Goal: Answer question/provide support

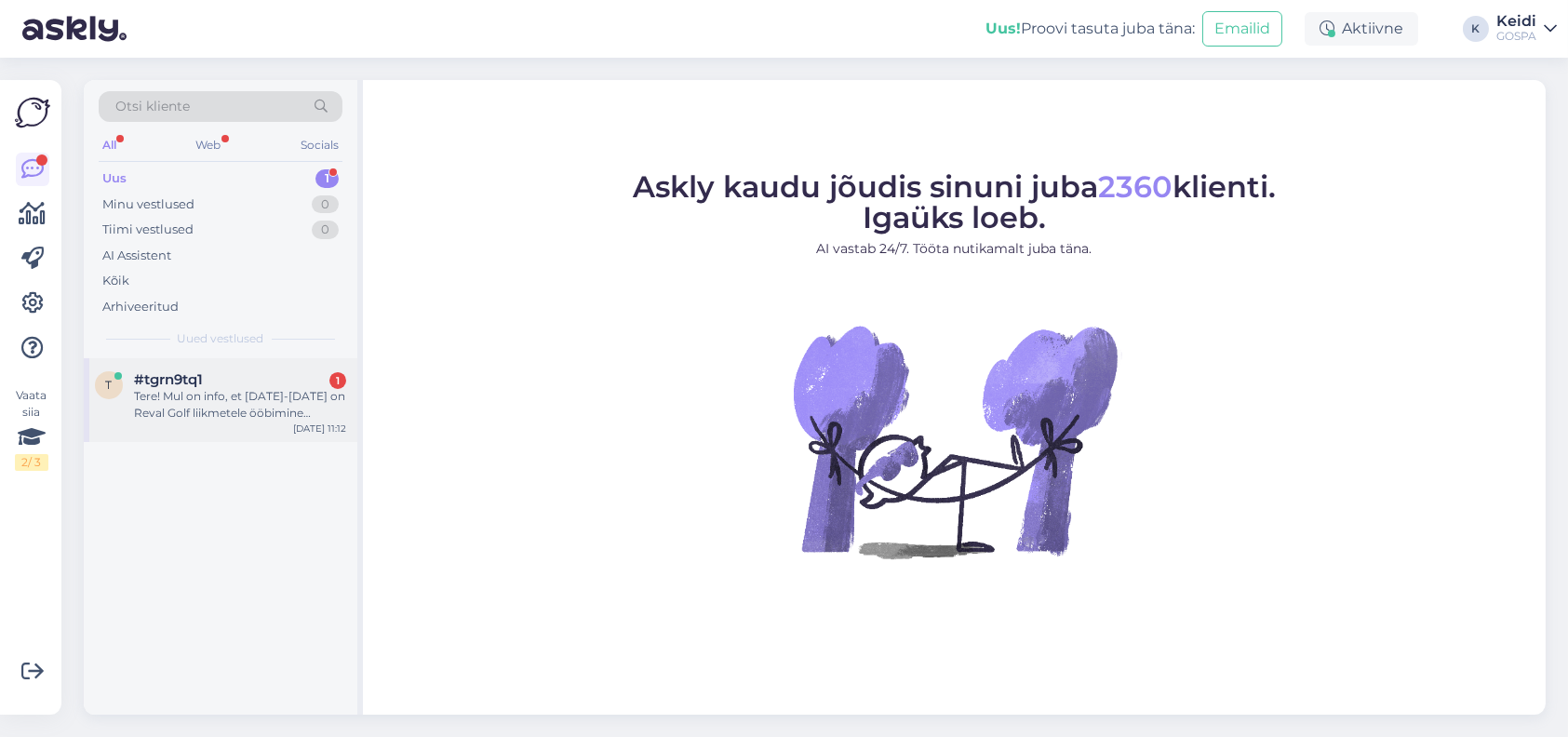
click at [248, 419] on div "Tere! Mul on info, et 5-7 sept on Reval Golf liikmetele ööbimine erihinnaga. Va…" at bounding box center [240, 404] width 212 height 33
click at [266, 390] on div "Tere! Mul on info, et 5-7 sept on Reval Golf liikmetele ööbimine erihinnaga. Va…" at bounding box center [240, 404] width 212 height 33
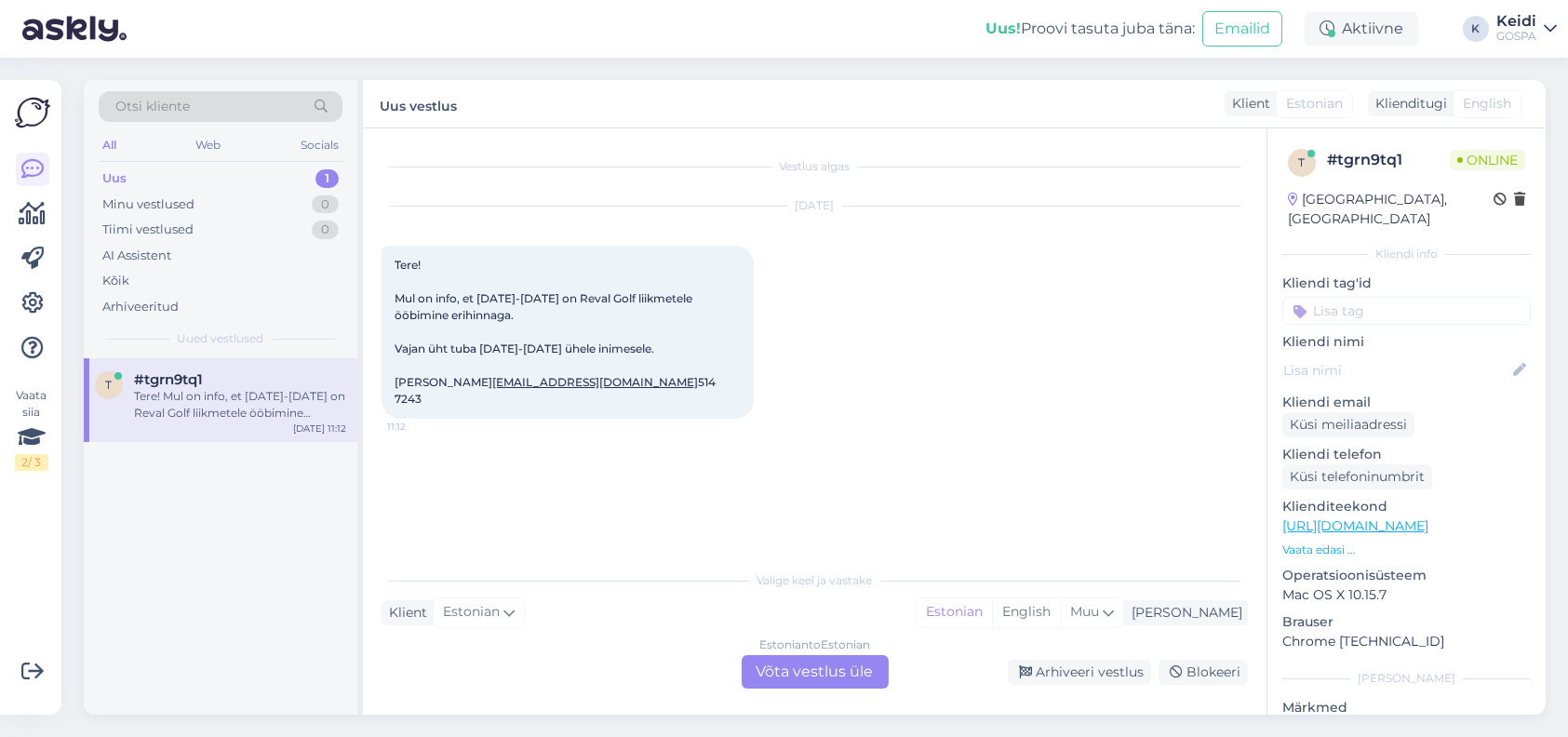
click at [931, 208] on div "[DATE]" at bounding box center [815, 206] width 867 height 17
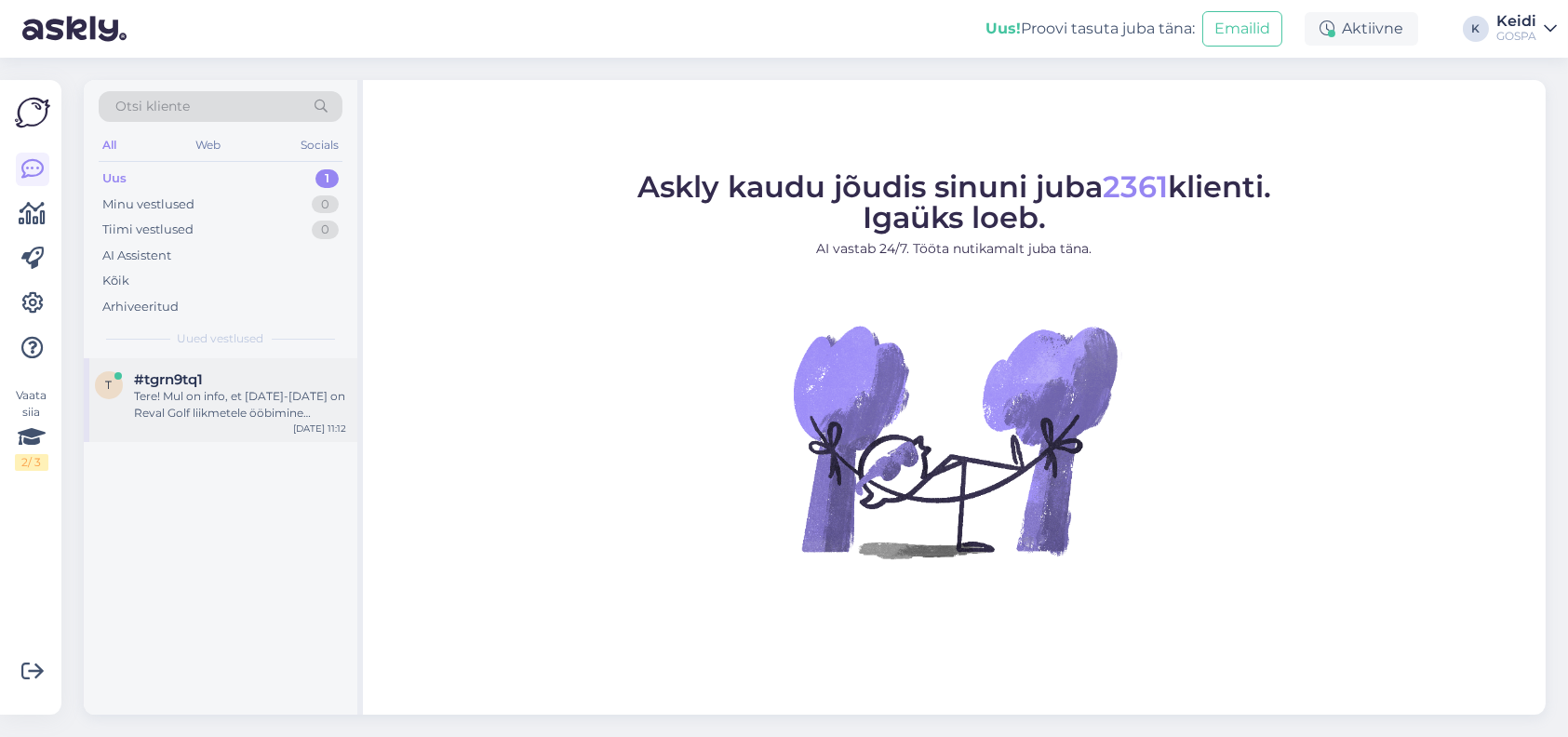
click at [252, 401] on div "Tere! Mul on info, et 5-7 sept on Reval Golf liikmetele ööbimine erihinnaga. Va…" at bounding box center [240, 404] width 212 height 33
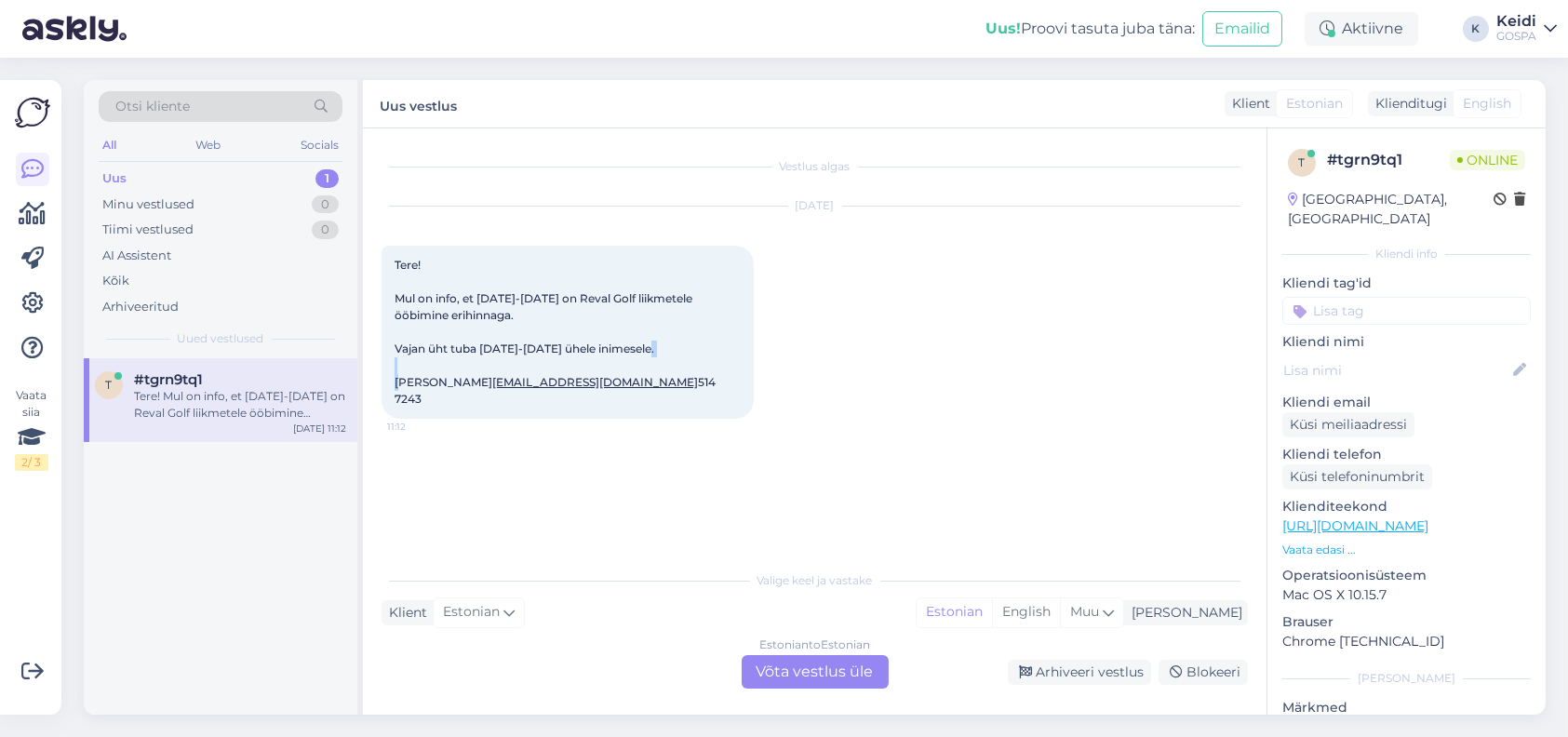
drag, startPoint x: 419, startPoint y: 384, endPoint x: 464, endPoint y: 385, distance: 45.0
click at [464, 385] on div "Tere! Mul on info, et 5-7 sept on Reval Golf liikmetele ööbimine erihinnaga. Va…" at bounding box center [567, 332] width 372 height 173
copy span "Mölder"
click at [869, 432] on div "Aug 12 2025 Tere! Mul on info, et 5-7 sept on Reval Golf liikmetele ööbimine er…" at bounding box center [815, 313] width 867 height 254
click at [667, 489] on div "Vestlus algas Aug 12 2025 Tere! Mul on info, et 5-7 sept on Reval Golf liikmete…" at bounding box center [822, 345] width 883 height 397
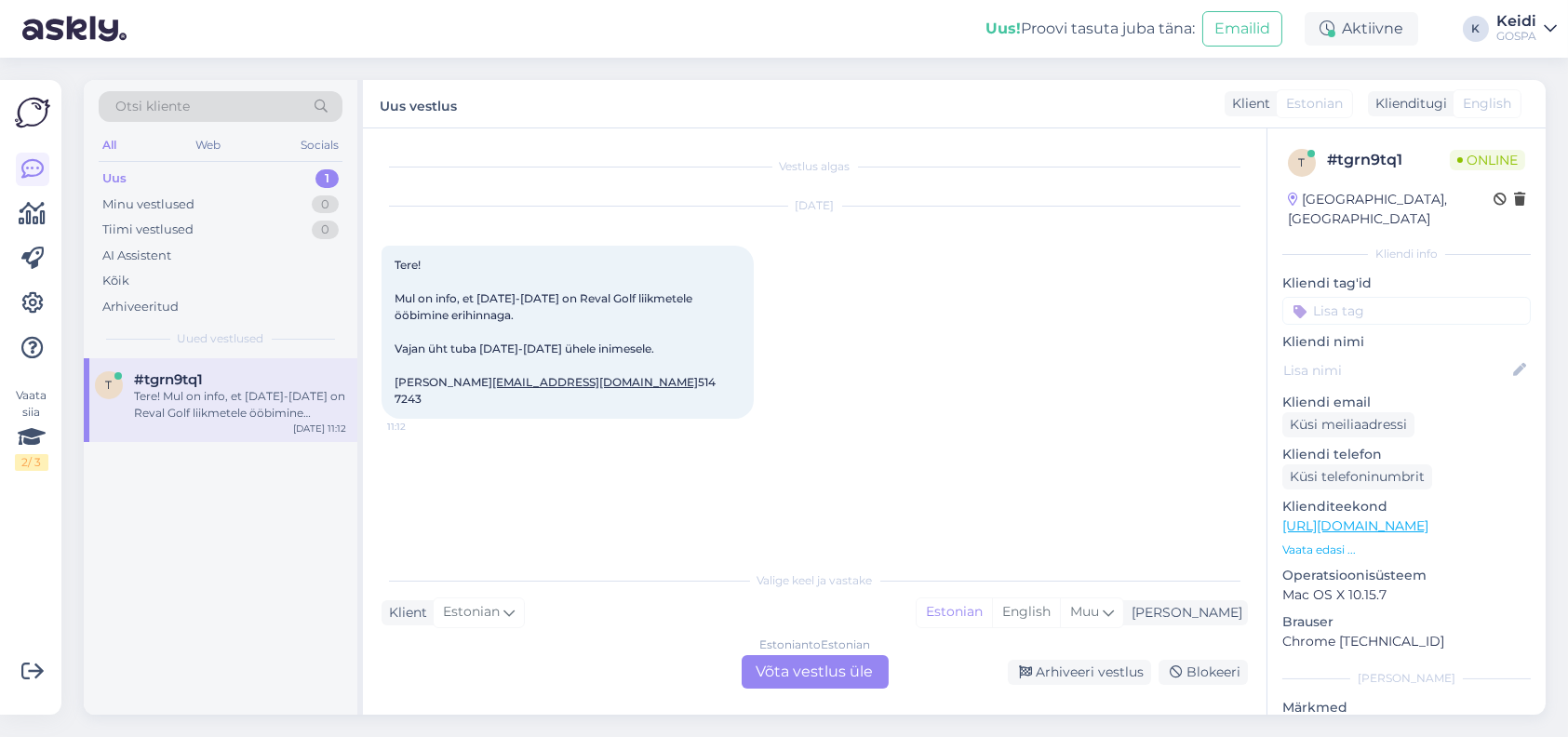
click at [830, 670] on div "Estonian to Estonian Võta vestlus üle" at bounding box center [815, 671] width 147 height 33
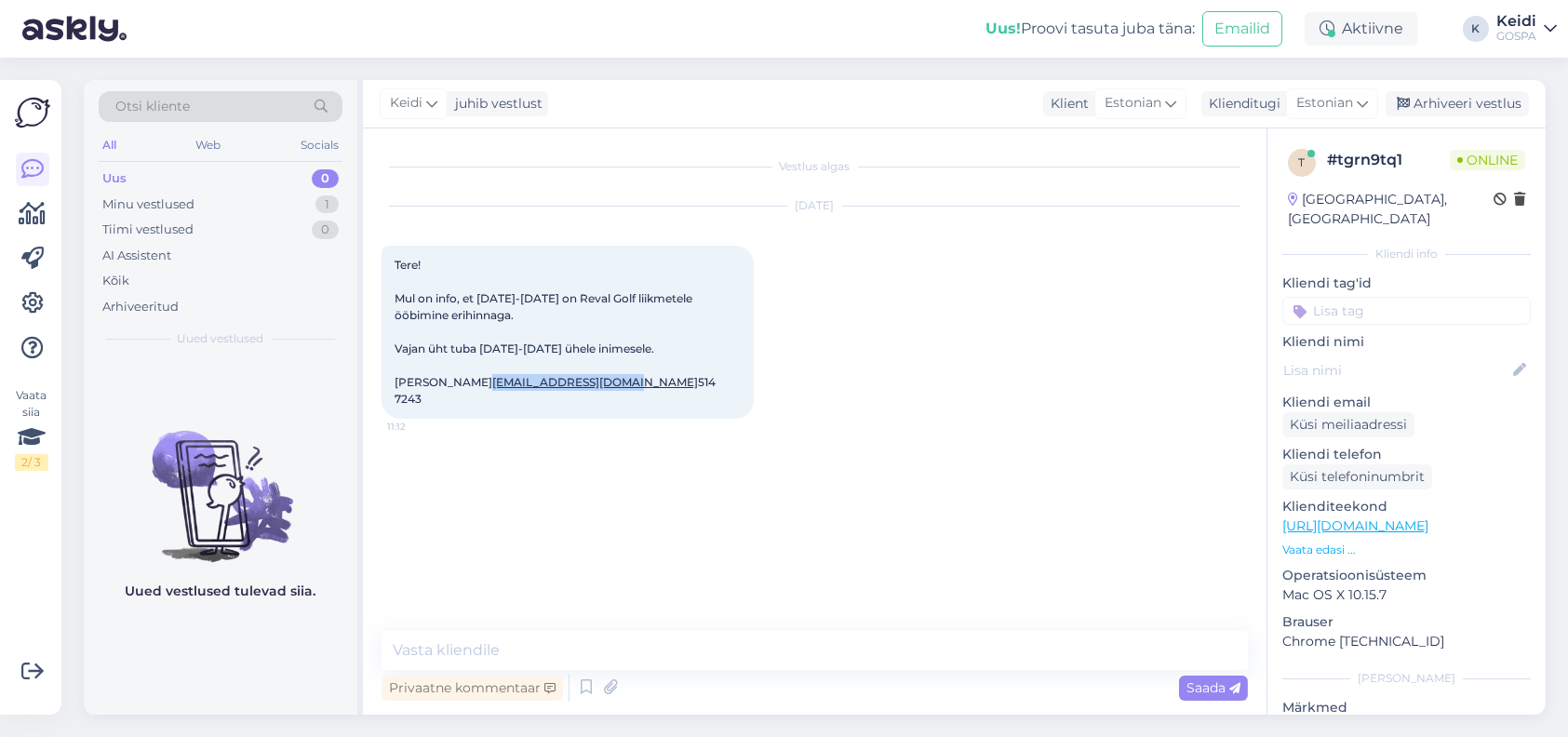
drag, startPoint x: 544, startPoint y: 397, endPoint x: 391, endPoint y: 397, distance: 153.0
click at [391, 397] on div "Tere! Mul on info, et 5-7 sept on Reval Golf liikmetele ööbimine erihinnaga. Va…" at bounding box center [567, 332] width 372 height 173
copy link "erki.molder@gmail.com"
click at [445, 687] on div "Privaatne kommentaar" at bounding box center [472, 688] width 182 height 26
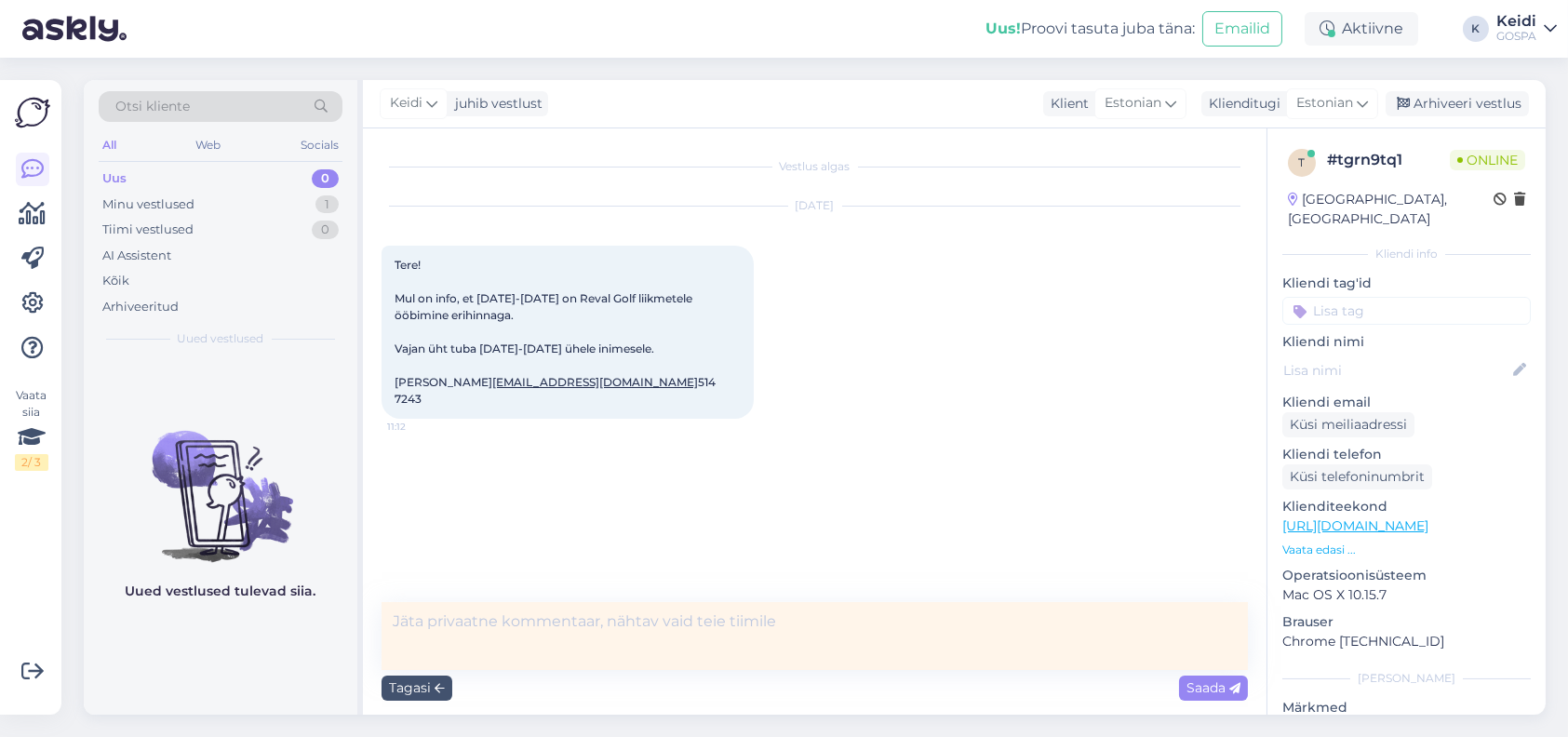
click at [585, 635] on textarea at bounding box center [815, 636] width 867 height 68
type textarea "Maili pakkumine tehtud."
click at [1199, 683] on span "Saada" at bounding box center [1213, 688] width 54 height 17
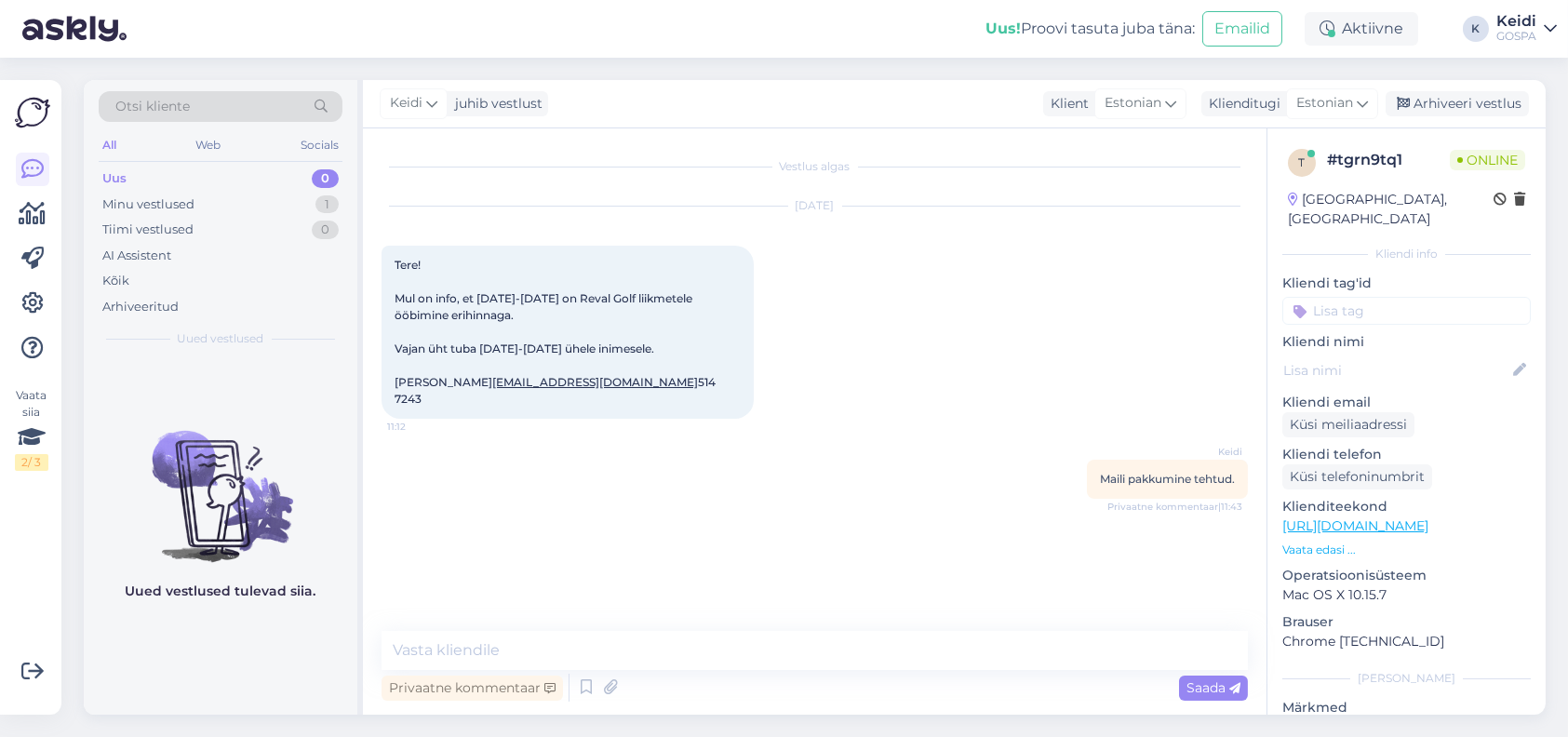
click at [791, 510] on div "Vestlus algas Aug 12 2025 Tere! Mul on info, et 5-7 sept on Reval Golf liikmete…" at bounding box center [822, 380] width 883 height 467
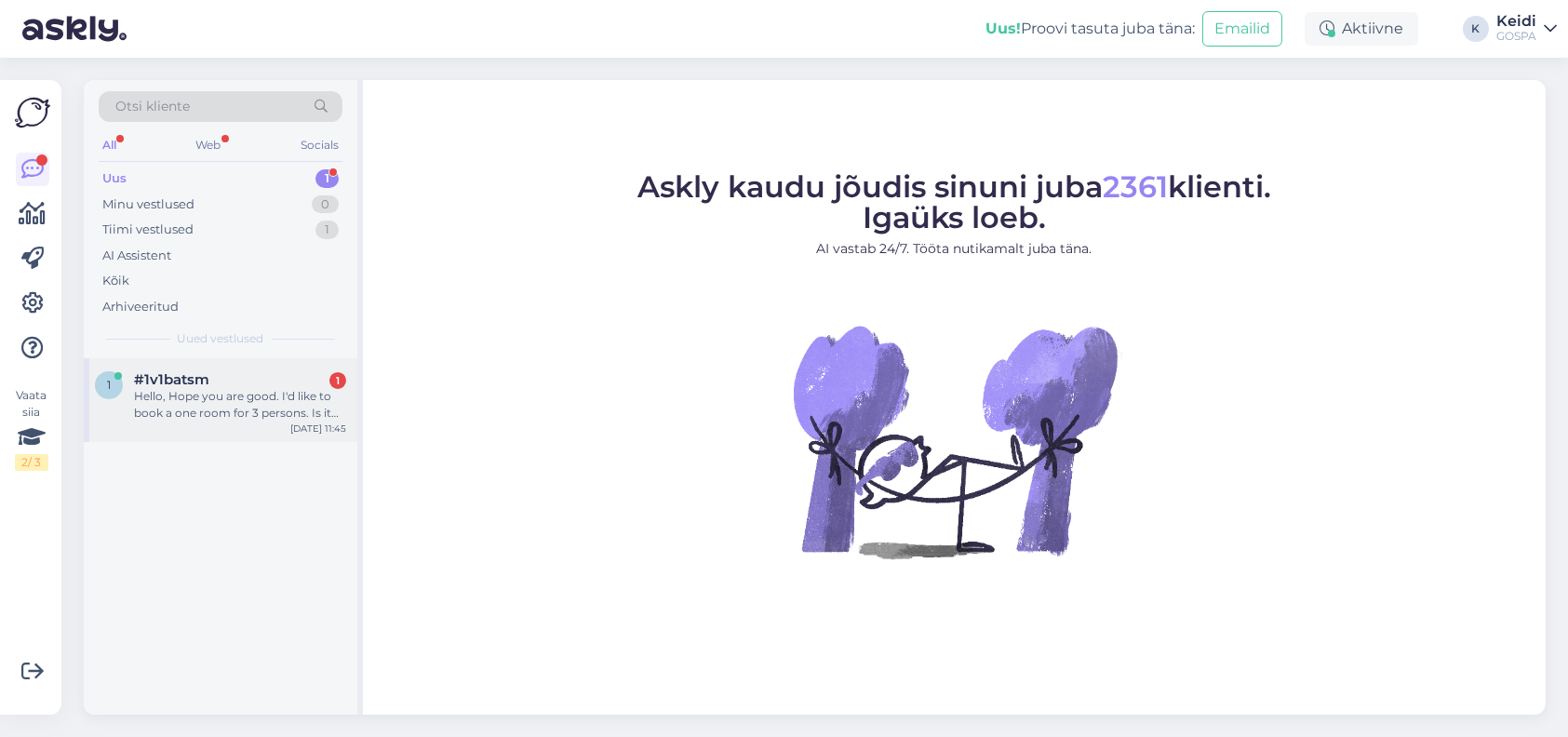
click at [253, 405] on div "Hello, Hope you are good. I'd like to book a one room for 3 persons. Is it poss…" at bounding box center [240, 404] width 212 height 33
